Goal: Information Seeking & Learning: Get advice/opinions

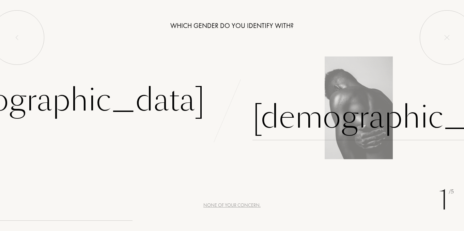
click at [302, 123] on div "[DEMOGRAPHIC_DATA]" at bounding box center [395, 117] width 285 height 46
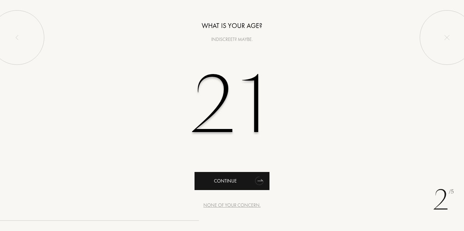
type input "21"
click at [228, 180] on div "Continue" at bounding box center [232, 181] width 75 height 18
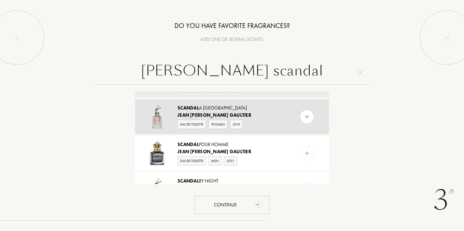
scroll to position [31, 0]
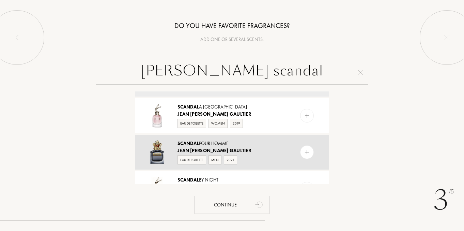
type input "[PERSON_NAME] scandal"
click at [304, 152] on img at bounding box center [307, 152] width 6 height 6
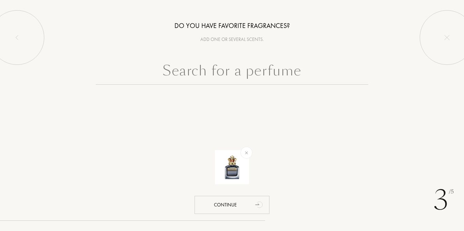
scroll to position [0, 0]
click at [282, 67] on input "text" at bounding box center [232, 72] width 273 height 25
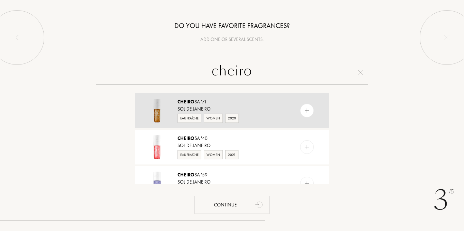
type input "cheiro"
click at [297, 111] on div "Cheiro sa '71 Sol de Janeiro Eau Fraîche Women 2020" at bounding box center [232, 110] width 194 height 35
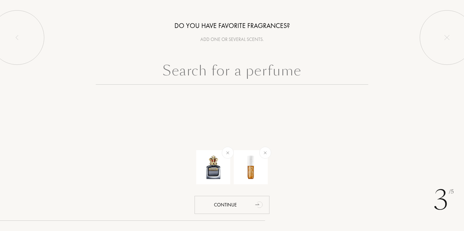
click at [283, 81] on input "text" at bounding box center [232, 72] width 273 height 25
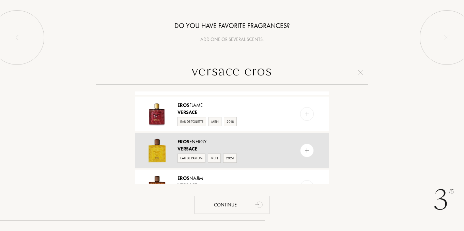
scroll to position [179, 0]
type input "versace eros"
click at [260, 147] on div "Versace" at bounding box center [232, 148] width 108 height 7
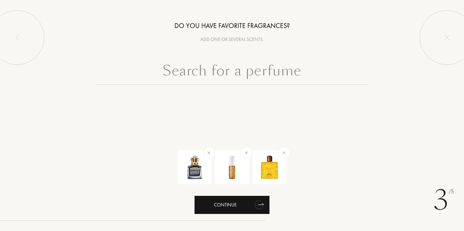
click at [242, 207] on div "Continue" at bounding box center [232, 205] width 75 height 18
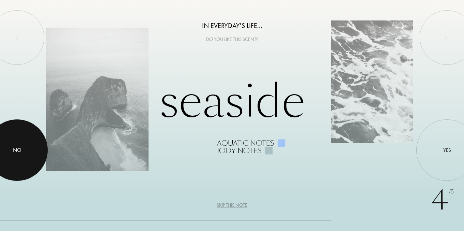
click at [29, 146] on div at bounding box center [16, 149] width 61 height 61
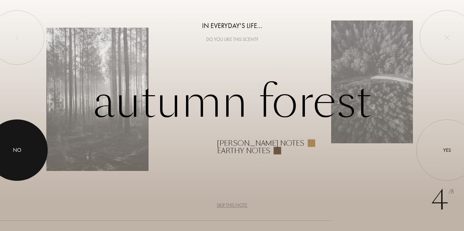
click at [19, 152] on div "No" at bounding box center [17, 150] width 9 height 8
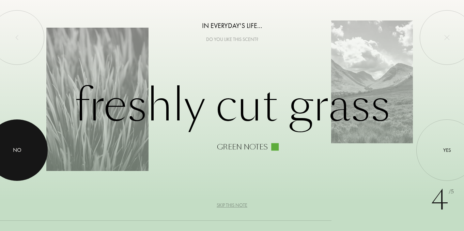
click at [24, 147] on div at bounding box center [16, 149] width 61 height 61
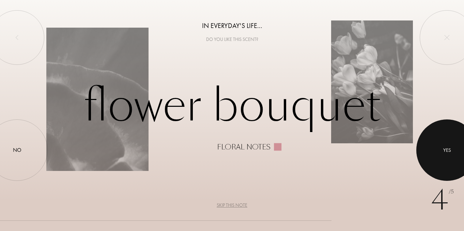
click at [446, 152] on div "Yes" at bounding box center [447, 150] width 8 height 8
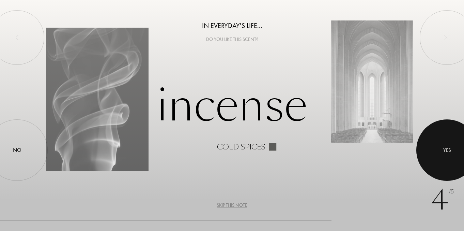
click at [448, 135] on div at bounding box center [446, 149] width 61 height 61
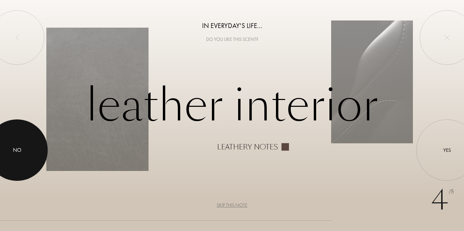
click at [20, 157] on div at bounding box center [16, 149] width 61 height 61
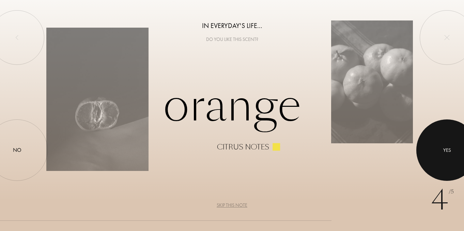
click at [455, 138] on div at bounding box center [446, 149] width 61 height 61
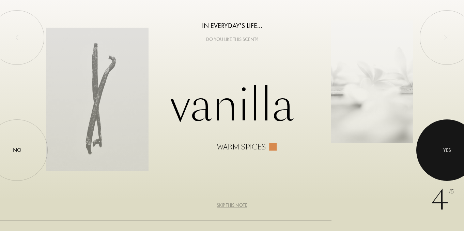
click at [440, 138] on div at bounding box center [446, 149] width 61 height 61
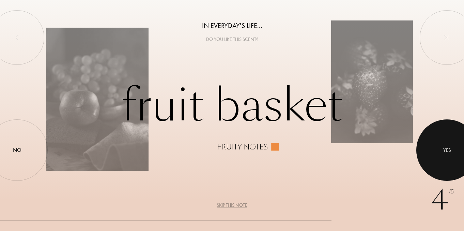
click at [454, 144] on div at bounding box center [446, 149] width 61 height 61
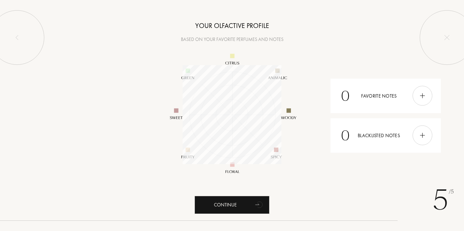
scroll to position [99, 99]
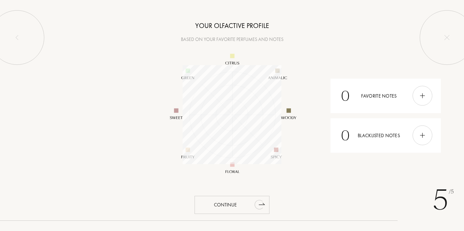
click at [233, 205] on div "Continue" at bounding box center [232, 205] width 75 height 18
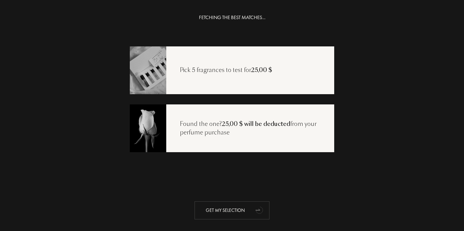
click at [246, 204] on div "Get my selection" at bounding box center [232, 210] width 75 height 18
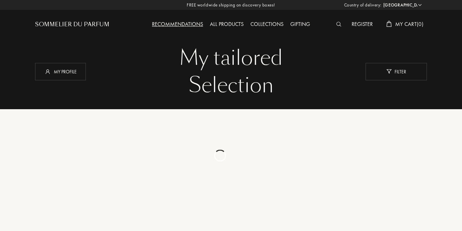
select select "US"
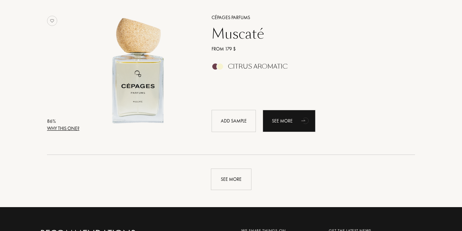
scroll to position [1684, 0]
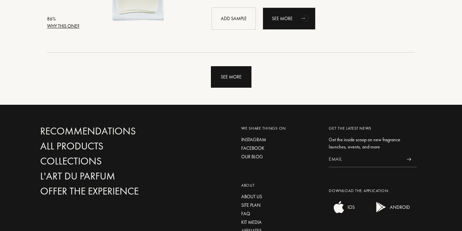
click at [222, 73] on div "See more" at bounding box center [231, 76] width 41 height 21
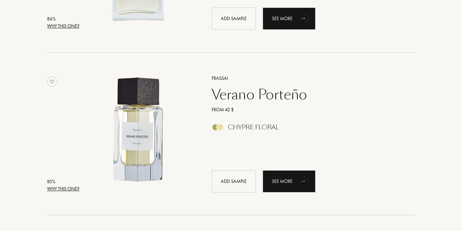
click at [204, 53] on div "85 % Why this one? Frassai Verano Porteño From 42 $ Chypre Floral Add sample Se…" at bounding box center [231, 133] width 392 height 163
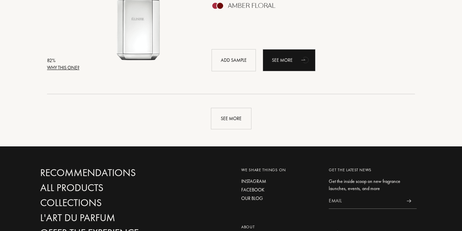
scroll to position [3273, 0]
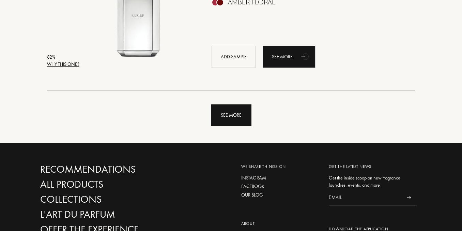
click at [219, 117] on div "See more" at bounding box center [231, 114] width 41 height 21
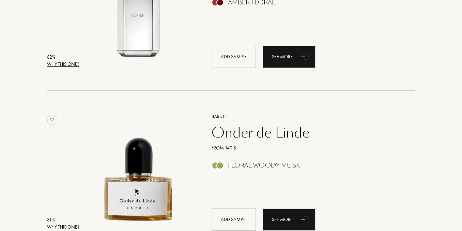
click at [207, 91] on div "81 % Why this one? Baruti [PERSON_NAME] From 140 $ Floral Woody Musk Add sample…" at bounding box center [231, 172] width 392 height 163
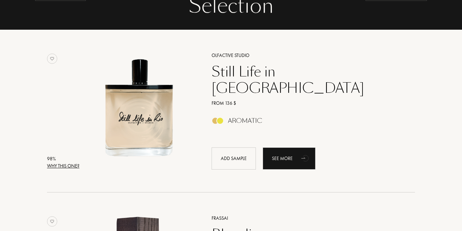
scroll to position [0, 0]
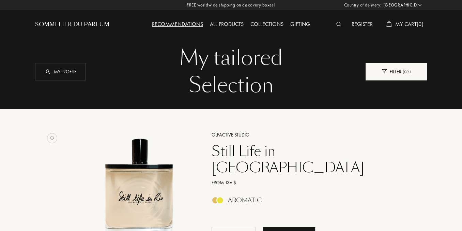
click at [398, 66] on div "Filter ( 65 )" at bounding box center [396, 71] width 61 height 17
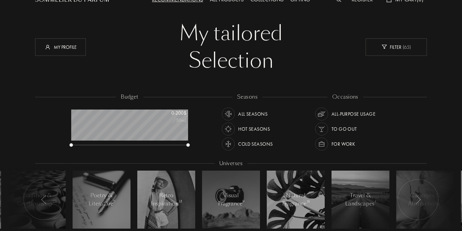
scroll to position [47, 0]
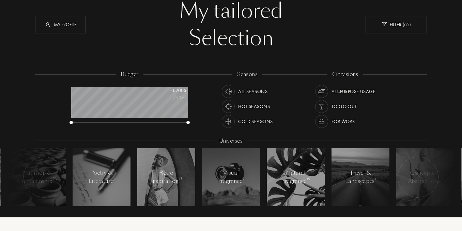
click at [422, 174] on div at bounding box center [418, 176] width 41 height 41
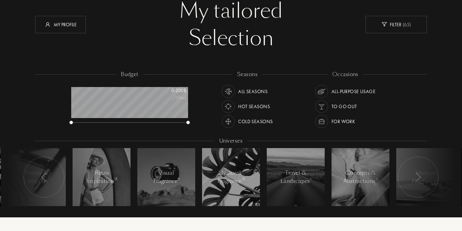
click at [422, 174] on div at bounding box center [418, 176] width 41 height 41
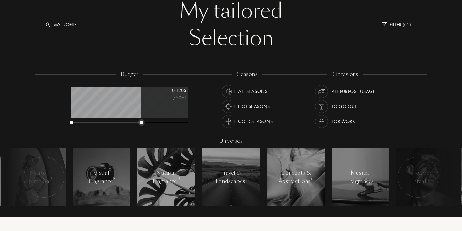
drag, startPoint x: 187, startPoint y: 121, endPoint x: 141, endPoint y: 122, distance: 46.7
click at [141, 122] on div at bounding box center [141, 122] width 3 height 3
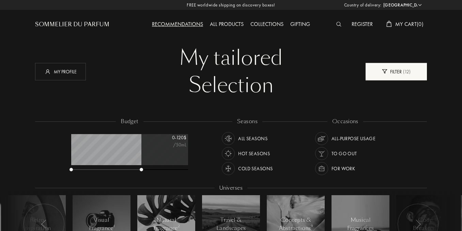
click at [404, 71] on span "( 12 )" at bounding box center [406, 71] width 9 height 6
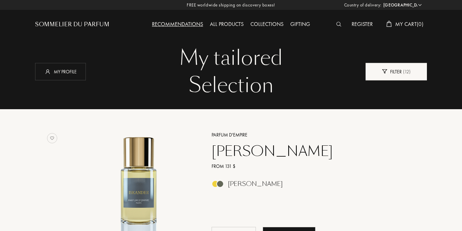
click at [394, 70] on div "Filter ( 12 )" at bounding box center [396, 71] width 61 height 17
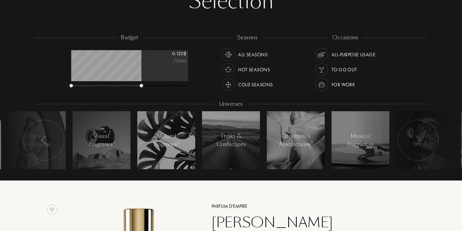
scroll to position [66, 0]
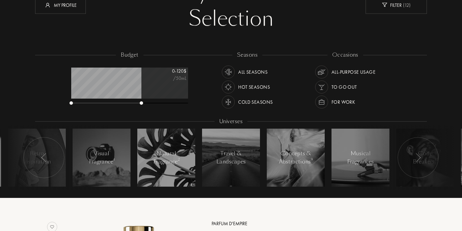
click at [326, 86] on div at bounding box center [321, 86] width 13 height 13
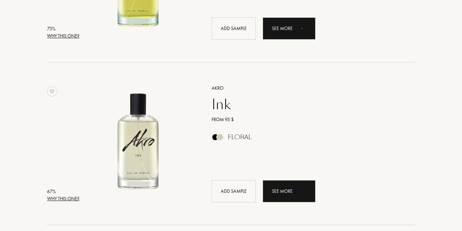
scroll to position [1144, 0]
